Goal: Find specific page/section: Find specific page/section

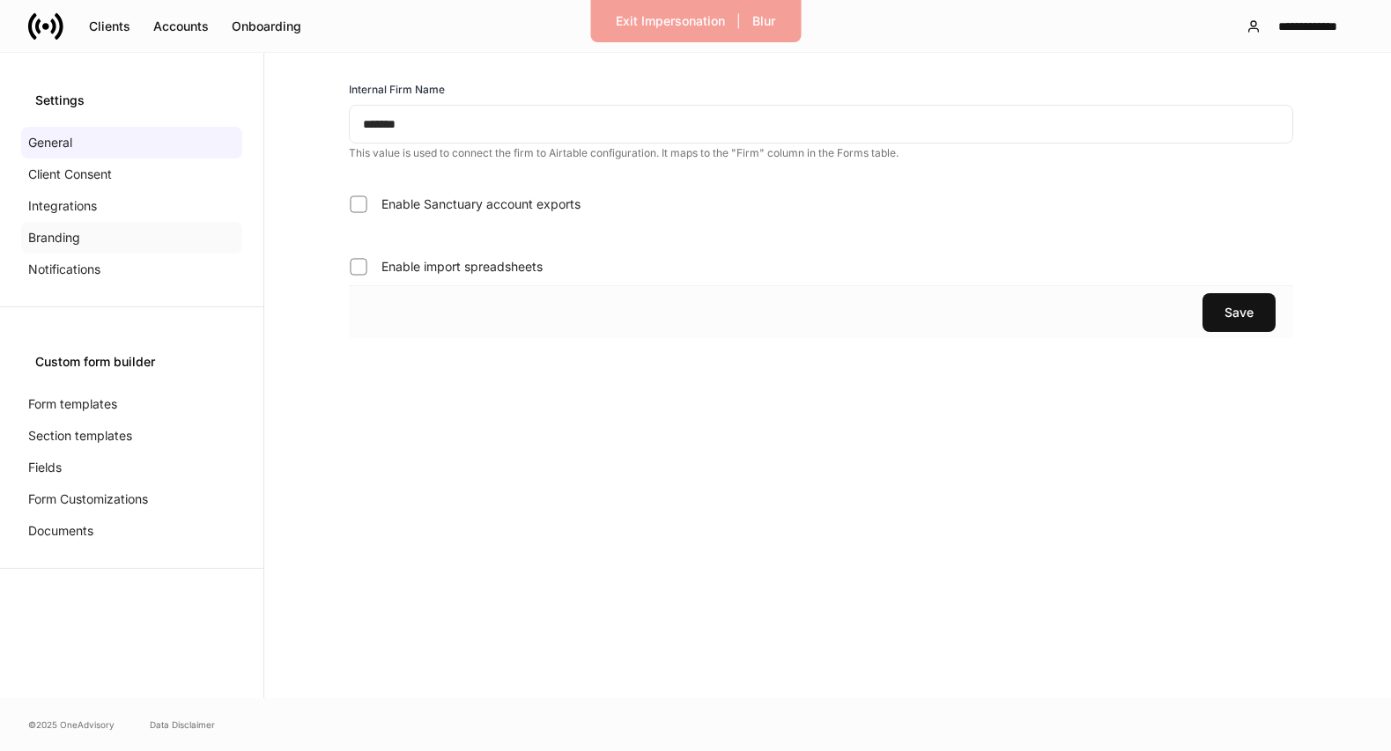
click at [137, 234] on div "Branding" at bounding box center [131, 238] width 221 height 32
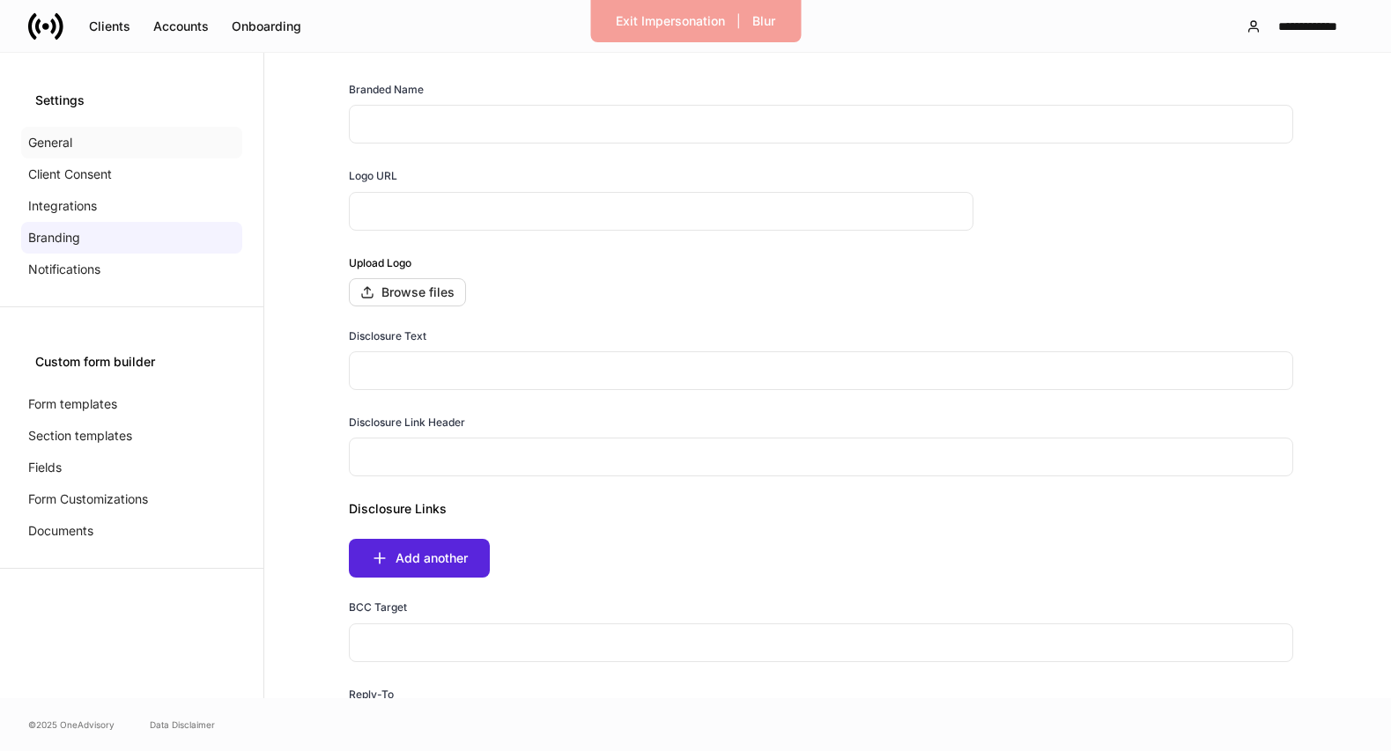
click at [167, 145] on div "General" at bounding box center [131, 143] width 221 height 32
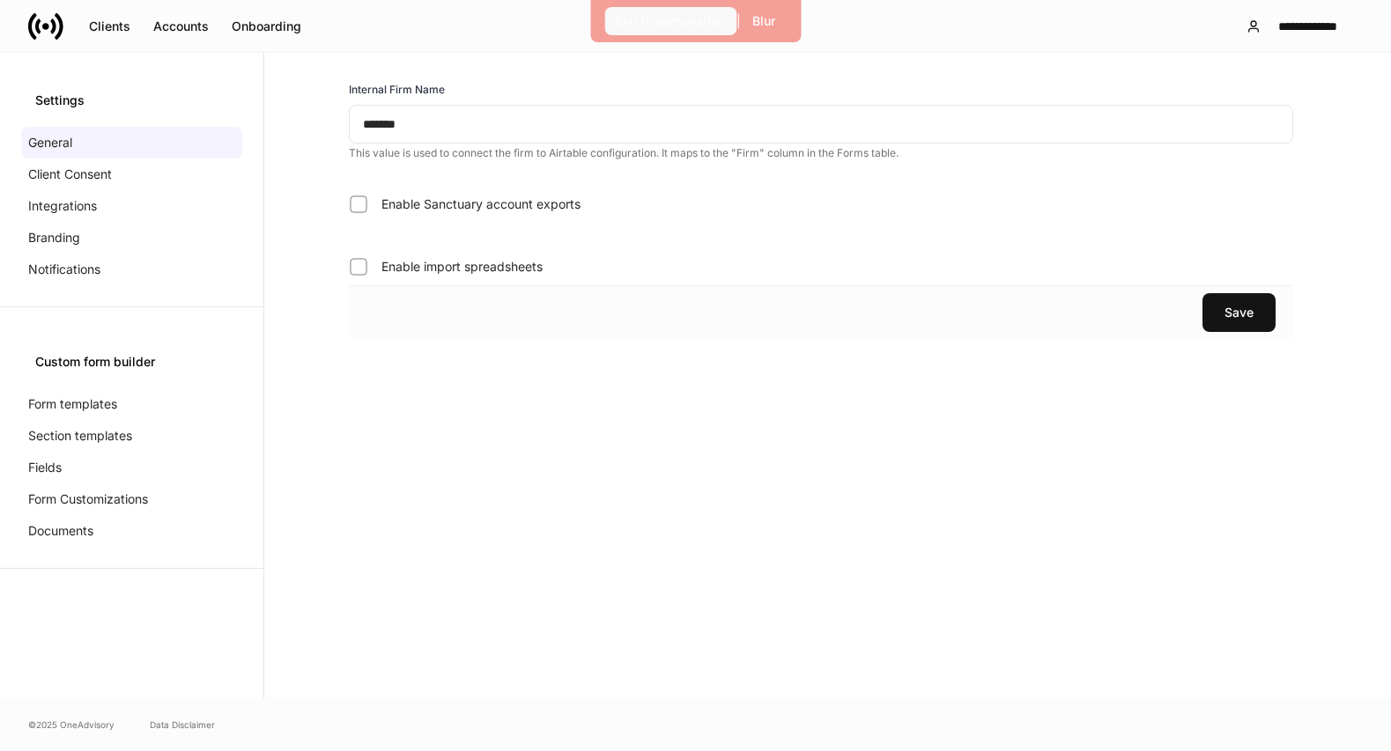
click at [645, 10] on button "Exit Impersonation" at bounding box center [670, 21] width 132 height 28
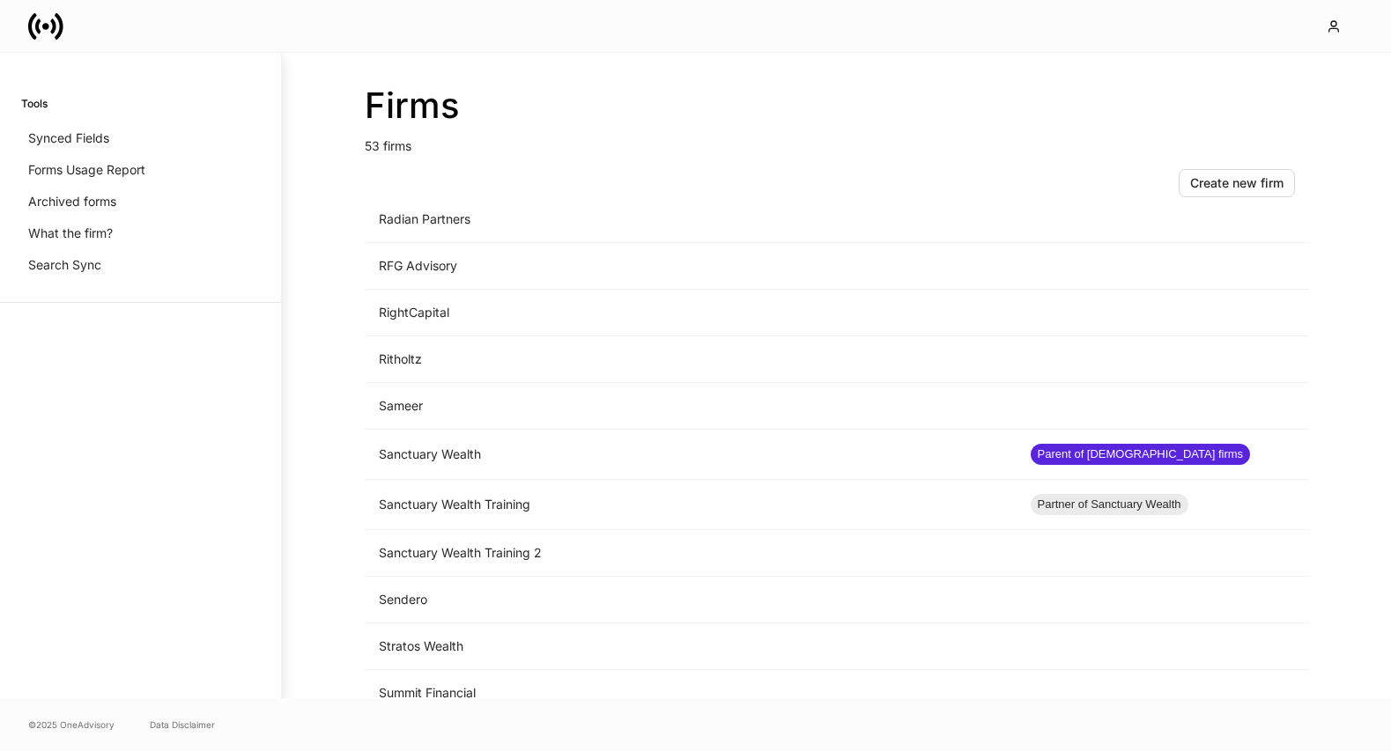
scroll to position [2056, 0]
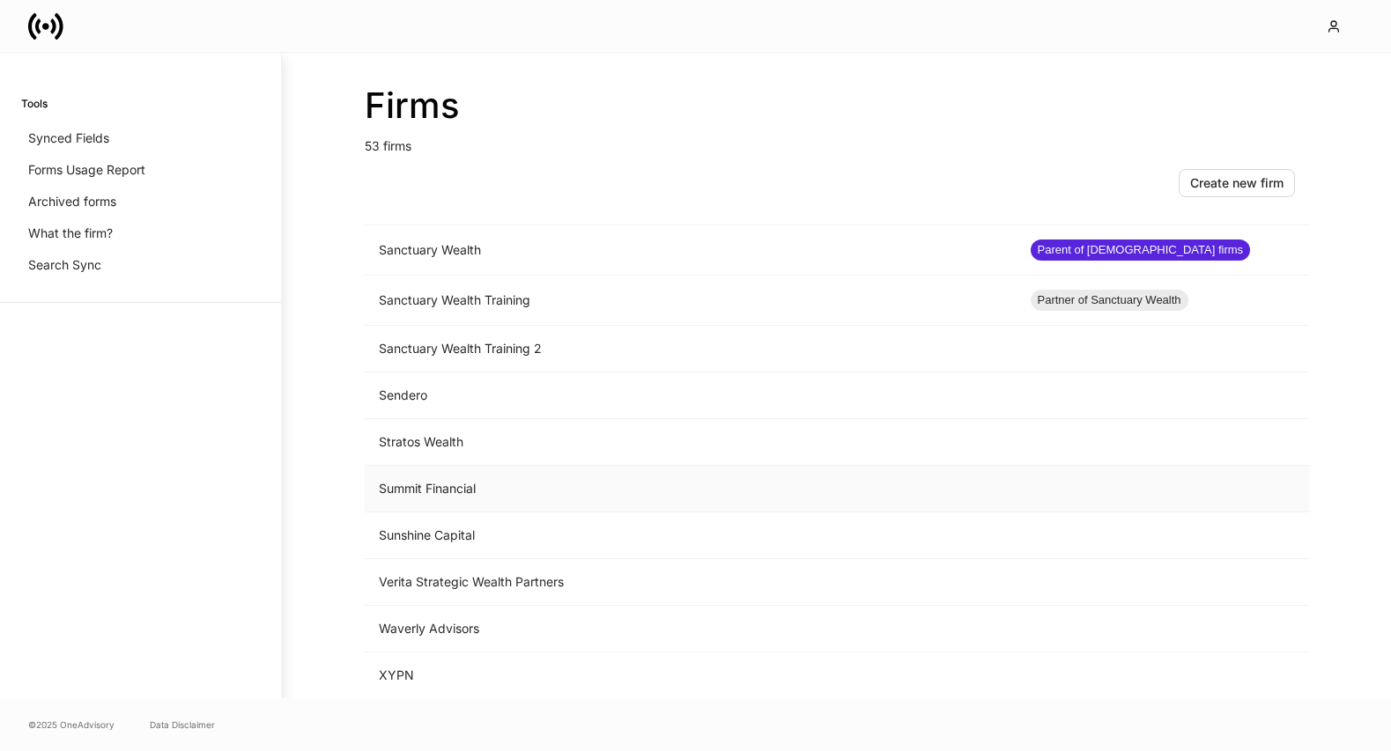
click at [447, 485] on td "Summit Financial" at bounding box center [691, 489] width 652 height 47
